Goal: Task Accomplishment & Management: Complete application form

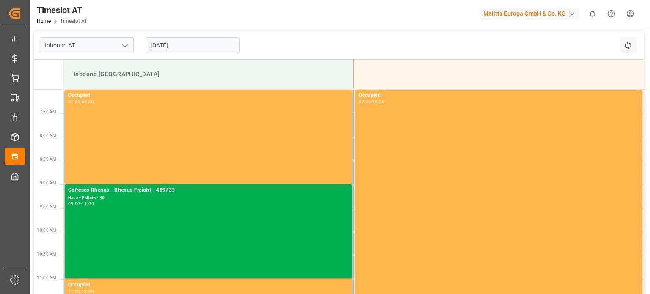
click at [163, 37] on div "[DATE]" at bounding box center [193, 45] width 106 height 28
click at [173, 45] on input "[DATE]" at bounding box center [193, 45] width 94 height 16
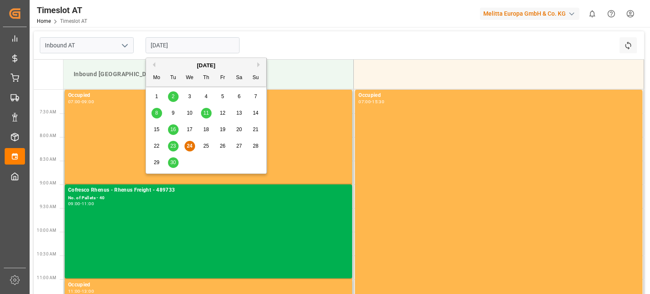
click at [174, 163] on div "30" at bounding box center [173, 163] width 11 height 10
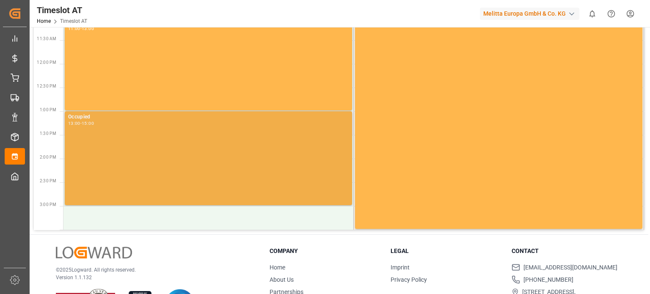
scroll to position [296, 0]
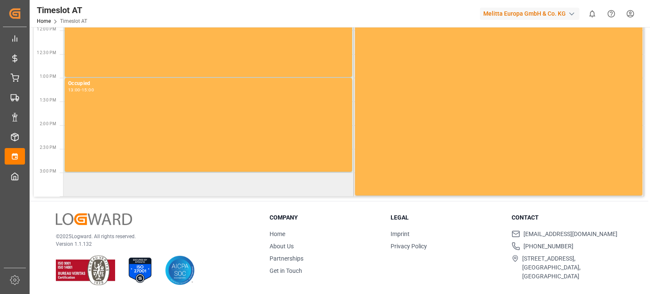
click at [128, 180] on td at bounding box center [208, 185] width 290 height 24
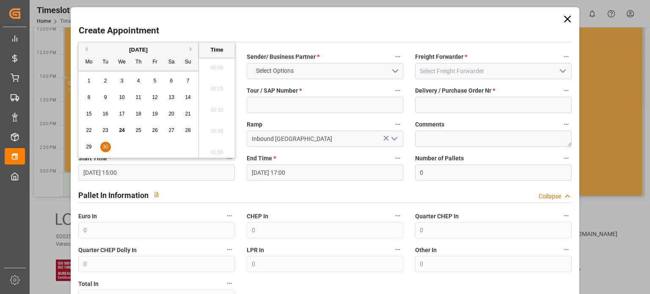
click at [140, 179] on input "[DATE] 15:00" at bounding box center [156, 173] width 157 height 16
click at [149, 171] on input "[DATE] 15:00" at bounding box center [156, 173] width 157 height 16
click at [331, 69] on button "Select Options" at bounding box center [325, 71] width 157 height 16
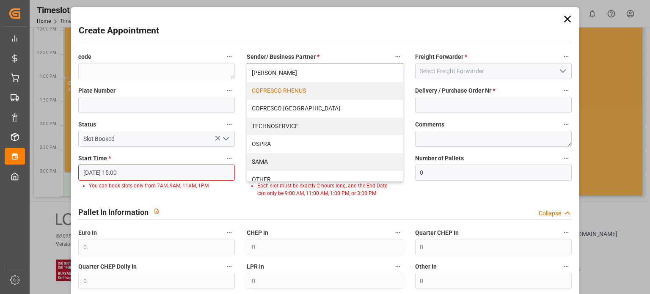
click at [316, 91] on div "COFRESCO RHENUS" at bounding box center [325, 91] width 156 height 18
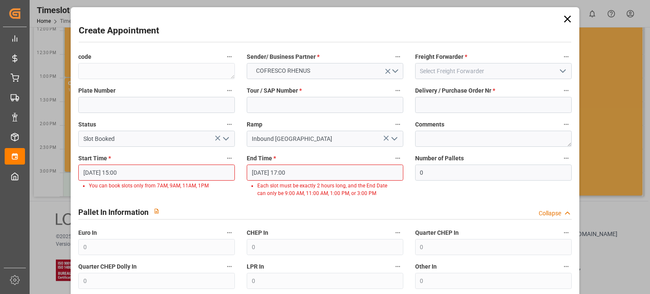
drag, startPoint x: 563, startPoint y: 16, endPoint x: 541, endPoint y: 33, distance: 27.8
click at [563, 16] on icon at bounding box center [568, 19] width 12 height 12
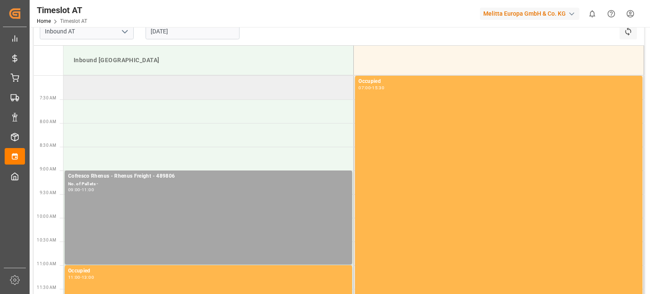
scroll to position [0, 0]
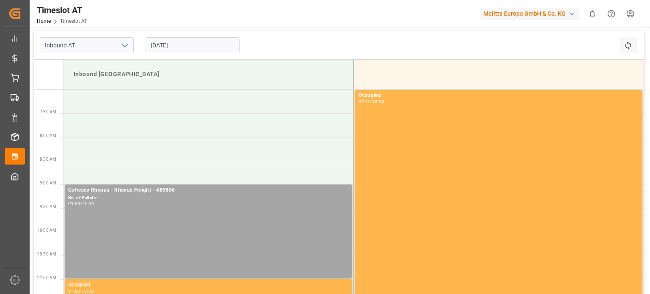
click at [185, 48] on input "[DATE]" at bounding box center [193, 45] width 94 height 16
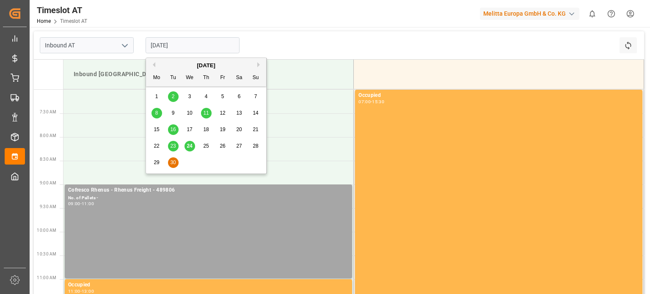
click at [257, 64] on div "[DATE]" at bounding box center [206, 65] width 120 height 8
click at [259, 64] on button "Next Month" at bounding box center [259, 64] width 5 height 5
click at [192, 94] on div "1" at bounding box center [190, 97] width 11 height 10
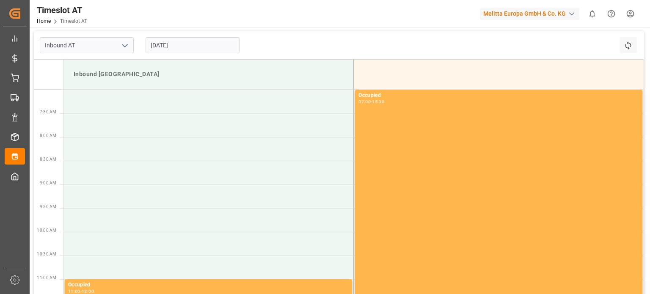
click at [173, 47] on input "[DATE]" at bounding box center [193, 45] width 94 height 16
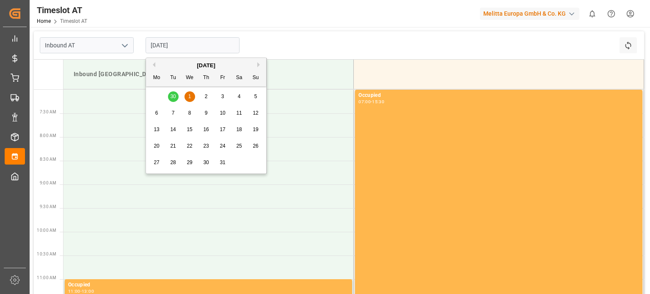
click at [176, 92] on div "29 30 1 2 3 4 5" at bounding box center [207, 96] width 116 height 17
click at [175, 99] on div "29 30 1 2 3 4 5" at bounding box center [207, 96] width 116 height 17
click at [172, 99] on div "29 30 1 2 3 4 5" at bounding box center [207, 96] width 116 height 17
click at [171, 88] on div "[DATE] Mo Tu We Th Fr Sa Su 29 30 1 2 3 4 5 6 7 8 9 10 11 12 13 14 15 16 17 18 …" at bounding box center [206, 116] width 121 height 116
click at [154, 65] on button "Previous Month" at bounding box center [152, 64] width 5 height 5
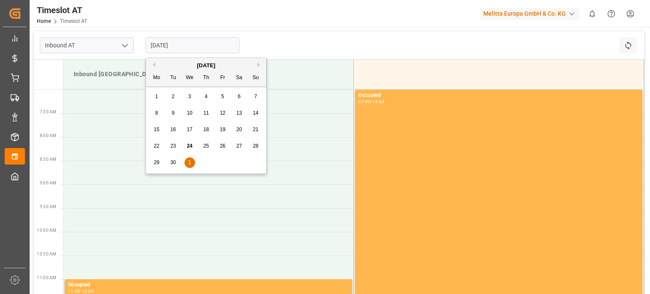
click at [170, 162] on span "30" at bounding box center [173, 163] width 6 height 6
type input "[DATE]"
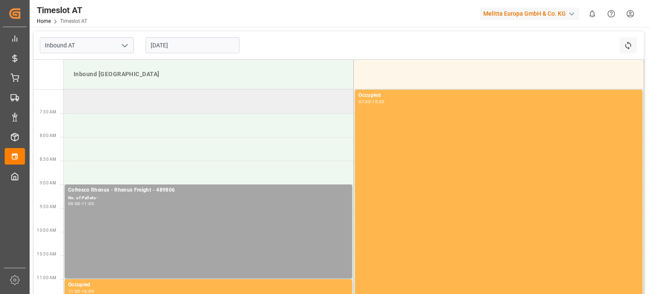
click at [186, 108] on td at bounding box center [208, 102] width 290 height 24
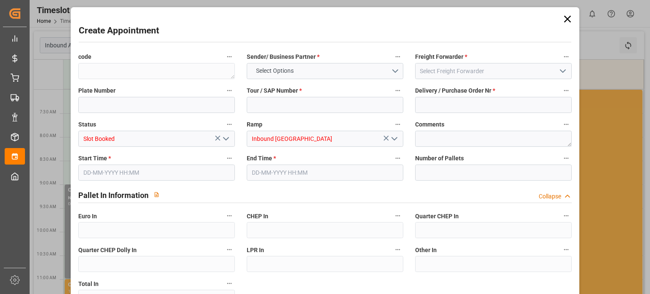
type input "0"
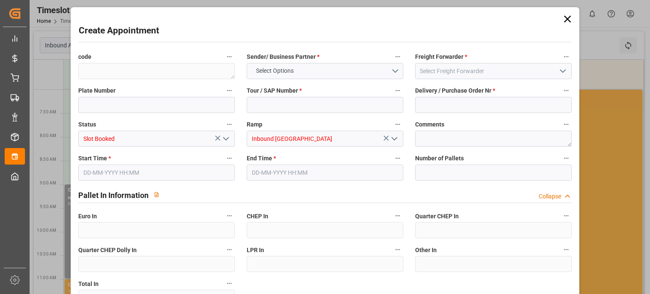
type input "0"
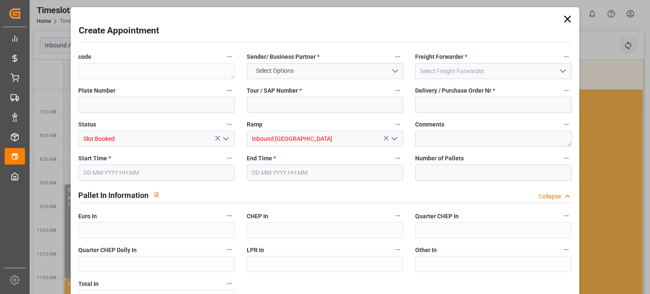
type input "0"
type input "[DATE] 07:00"
type input "[DATE] 09:00"
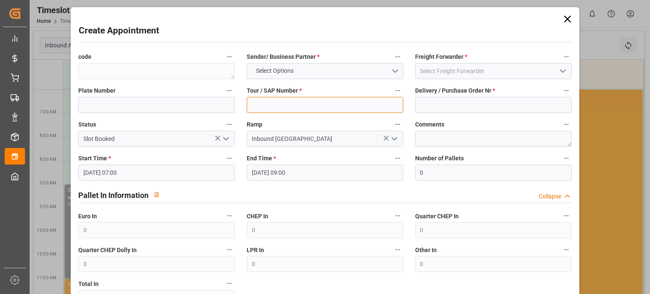
click at [286, 105] on input at bounding box center [325, 105] width 157 height 16
paste input "62042584"
type input "62042584"
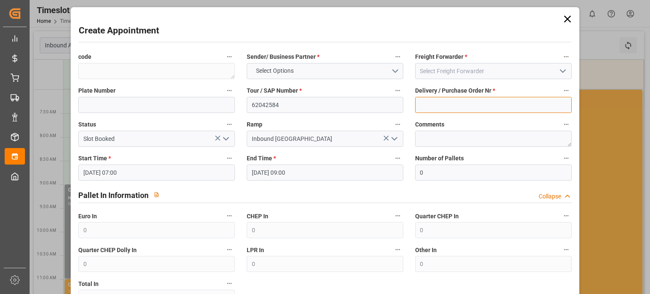
click at [438, 103] on input at bounding box center [493, 105] width 157 height 16
paste input "489858"
type input "489858"
click at [466, 62] on label "Freight Forwarder *" at bounding box center [493, 57] width 157 height 12
click at [561, 62] on button "Freight Forwarder *" at bounding box center [566, 56] width 11 height 11
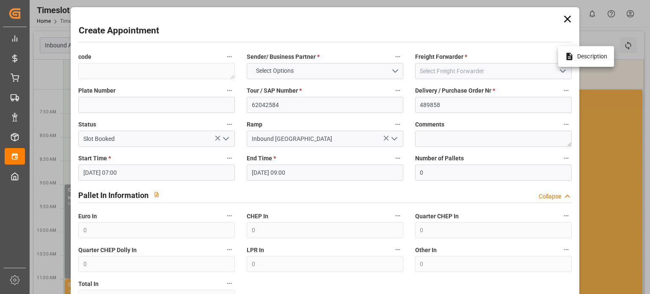
drag, startPoint x: 471, startPoint y: 66, endPoint x: 488, endPoint y: 69, distance: 17.5
click at [472, 66] on div at bounding box center [325, 147] width 650 height 294
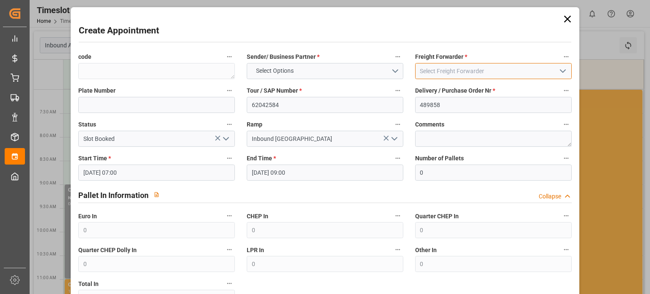
click at [500, 71] on input at bounding box center [493, 71] width 157 height 16
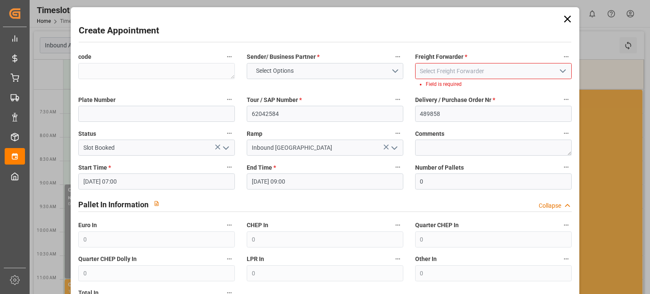
click at [556, 71] on button "open menu" at bounding box center [562, 71] width 13 height 13
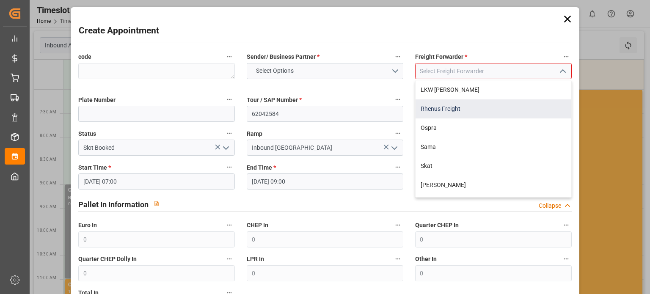
click at [450, 106] on div "Rhenus Freight" at bounding box center [494, 108] width 156 height 19
type input "Rhenus Freight"
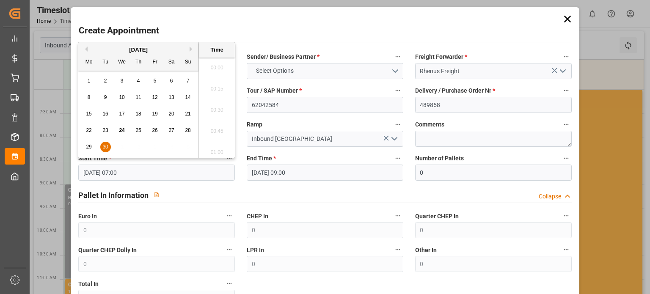
click at [181, 169] on input "[DATE] 07:00" at bounding box center [156, 173] width 157 height 16
click at [179, 171] on input "[DATE] 07:00" at bounding box center [156, 173] width 157 height 16
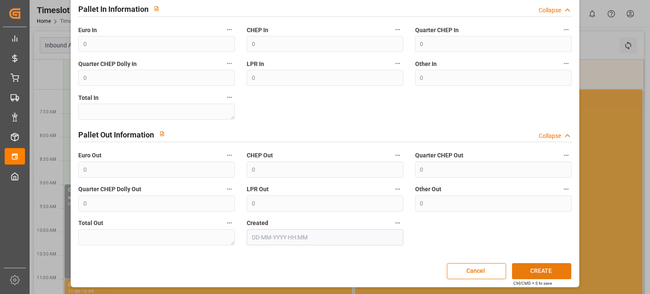
click at [542, 272] on button "CREATE" at bounding box center [541, 271] width 59 height 16
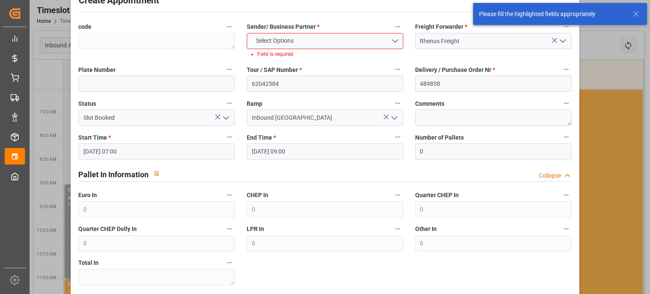
scroll to position [0, 0]
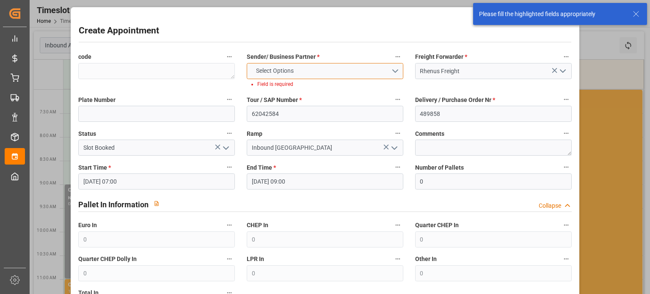
click at [321, 71] on button "Select Options" at bounding box center [325, 71] width 157 height 16
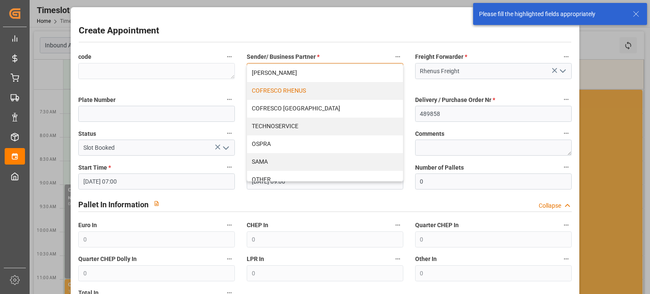
click at [307, 92] on div "COFRESCO RHENUS" at bounding box center [325, 91] width 156 height 18
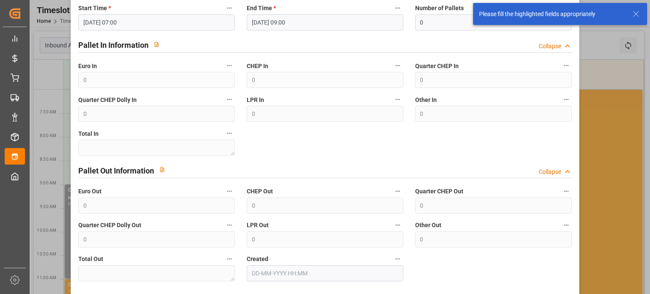
scroll to position [186, 0]
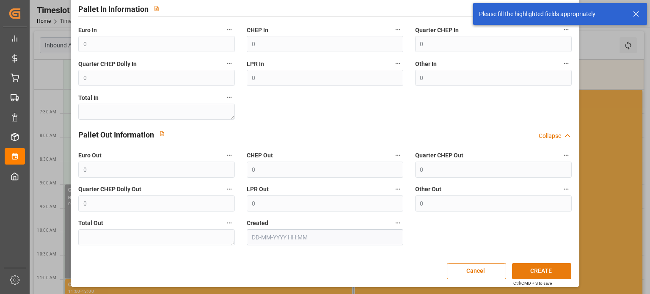
click at [544, 267] on button "CREATE" at bounding box center [541, 271] width 59 height 16
